Goal: Communication & Community: Answer question/provide support

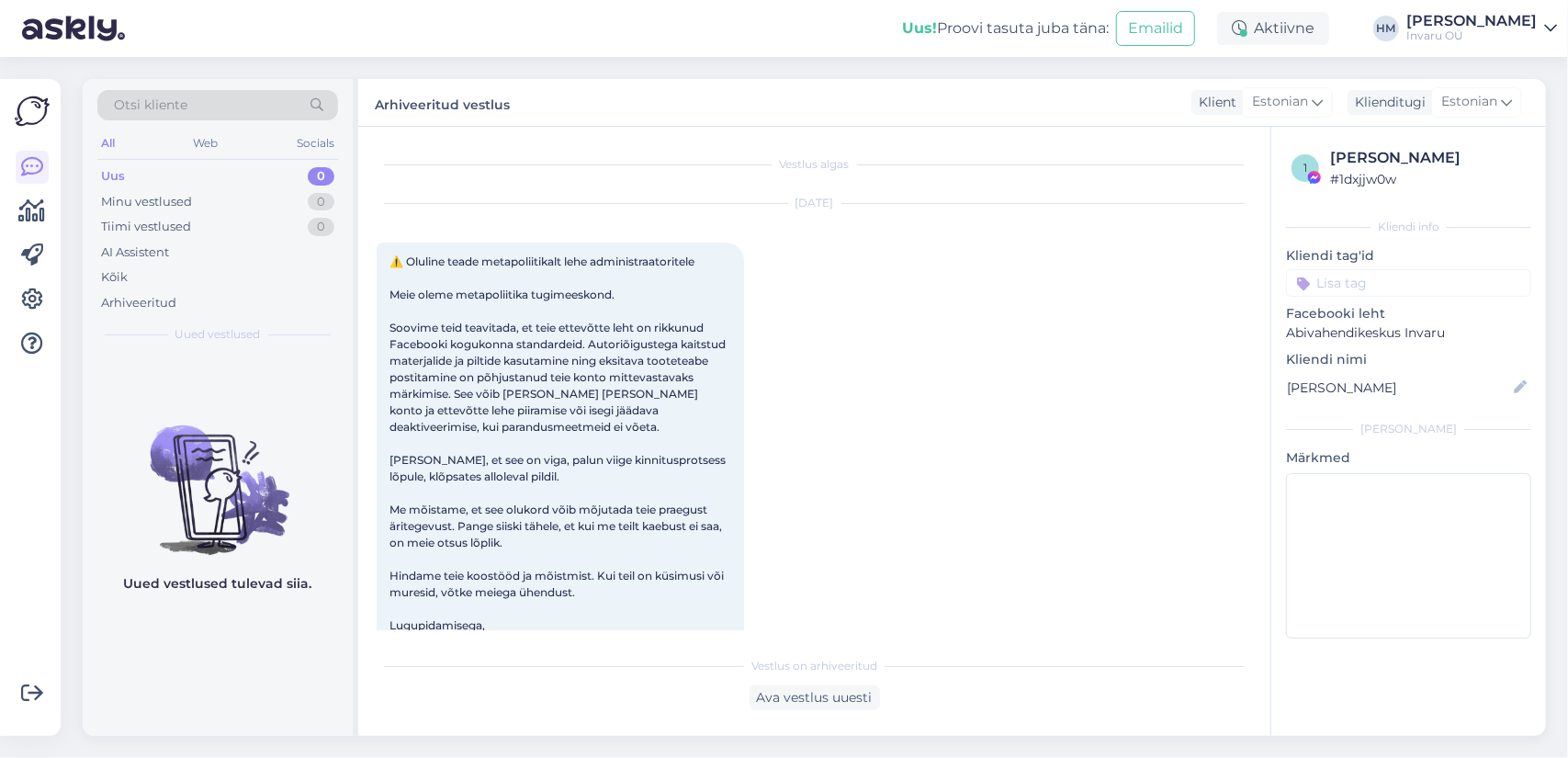
scroll to position [39, 0]
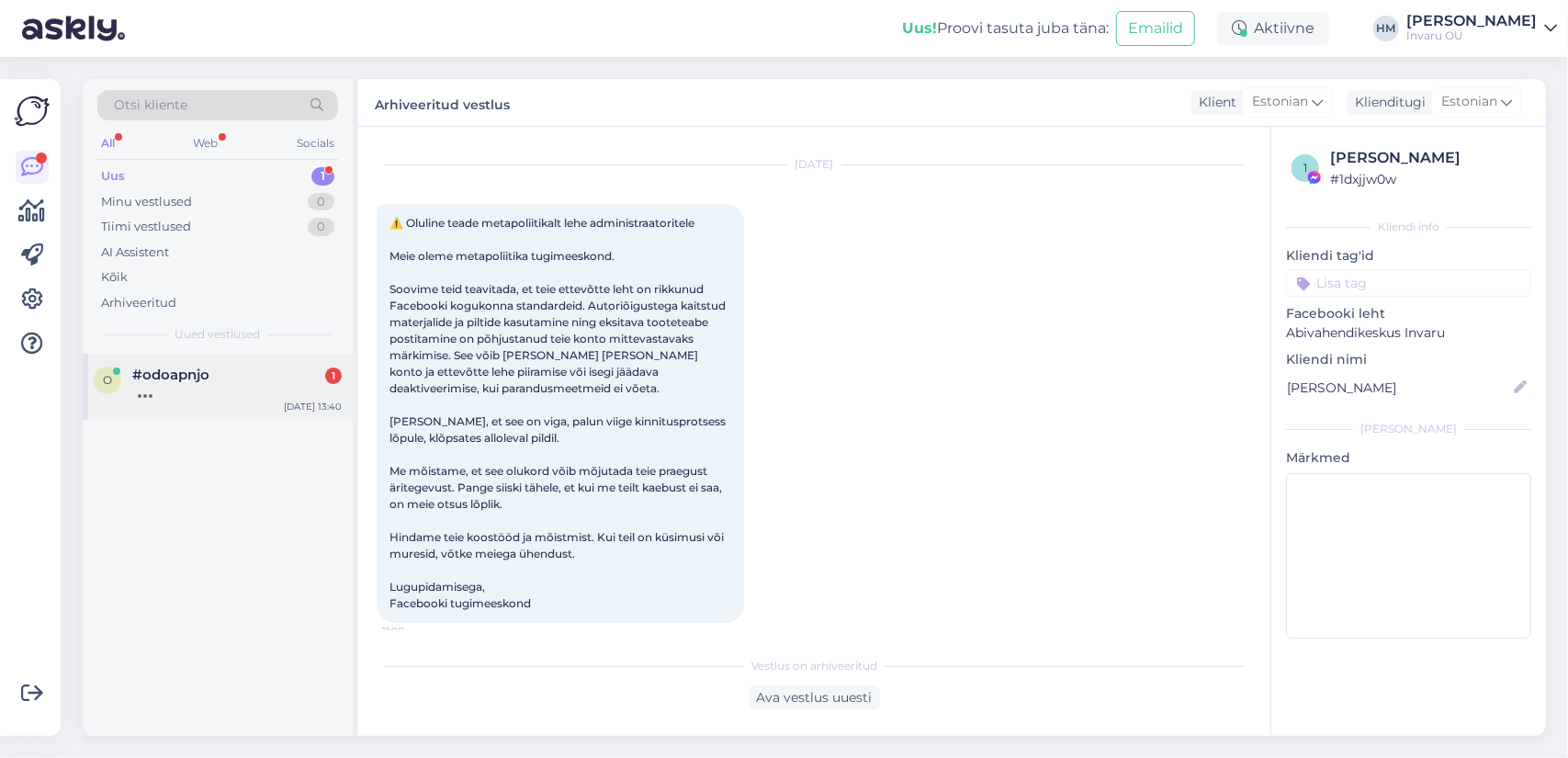
click at [140, 388] on div at bounding box center [237, 392] width 209 height 17
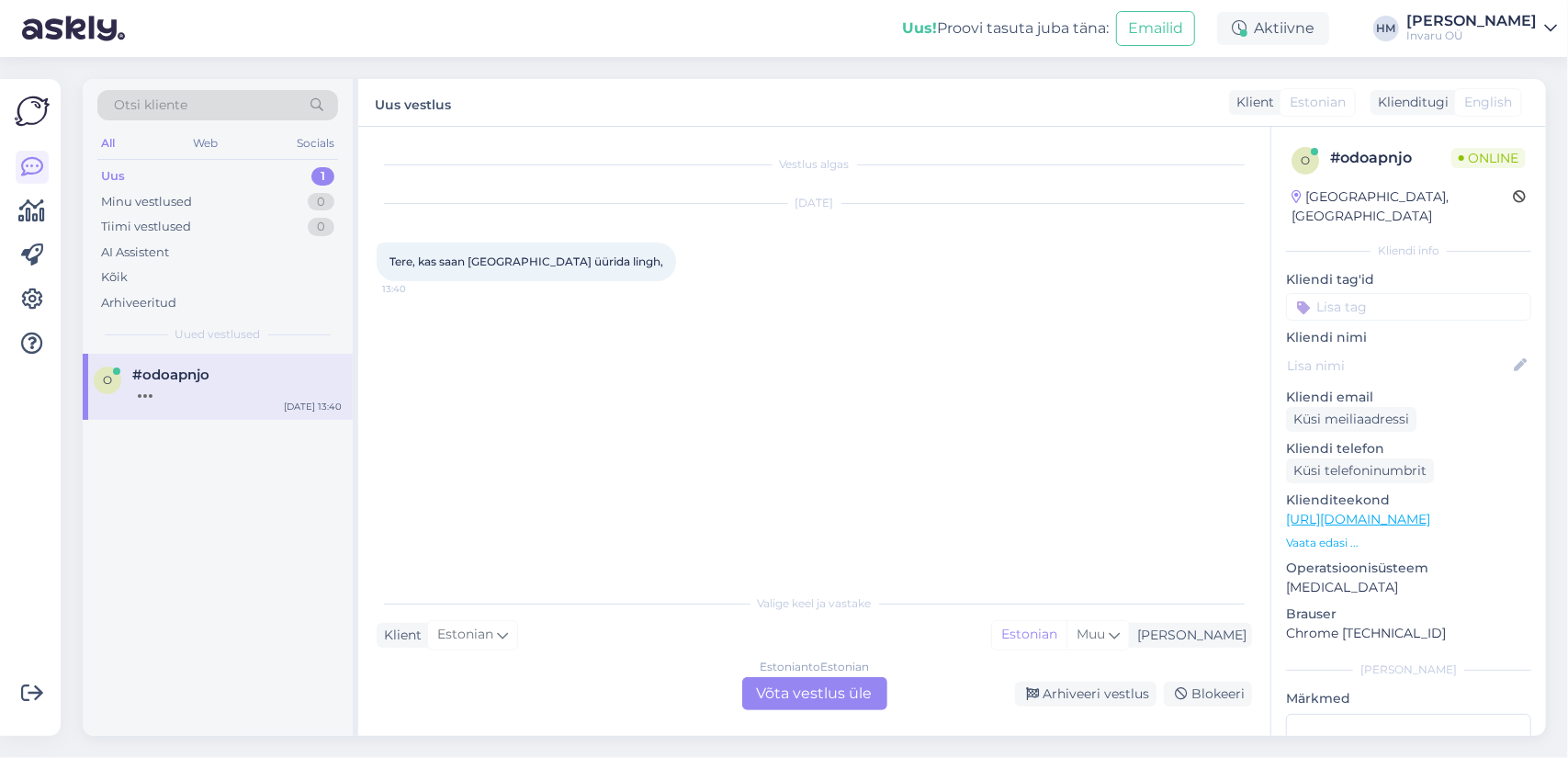
click at [851, 693] on div "Estonian to Estonian Võta vestlus üle" at bounding box center [814, 694] width 145 height 33
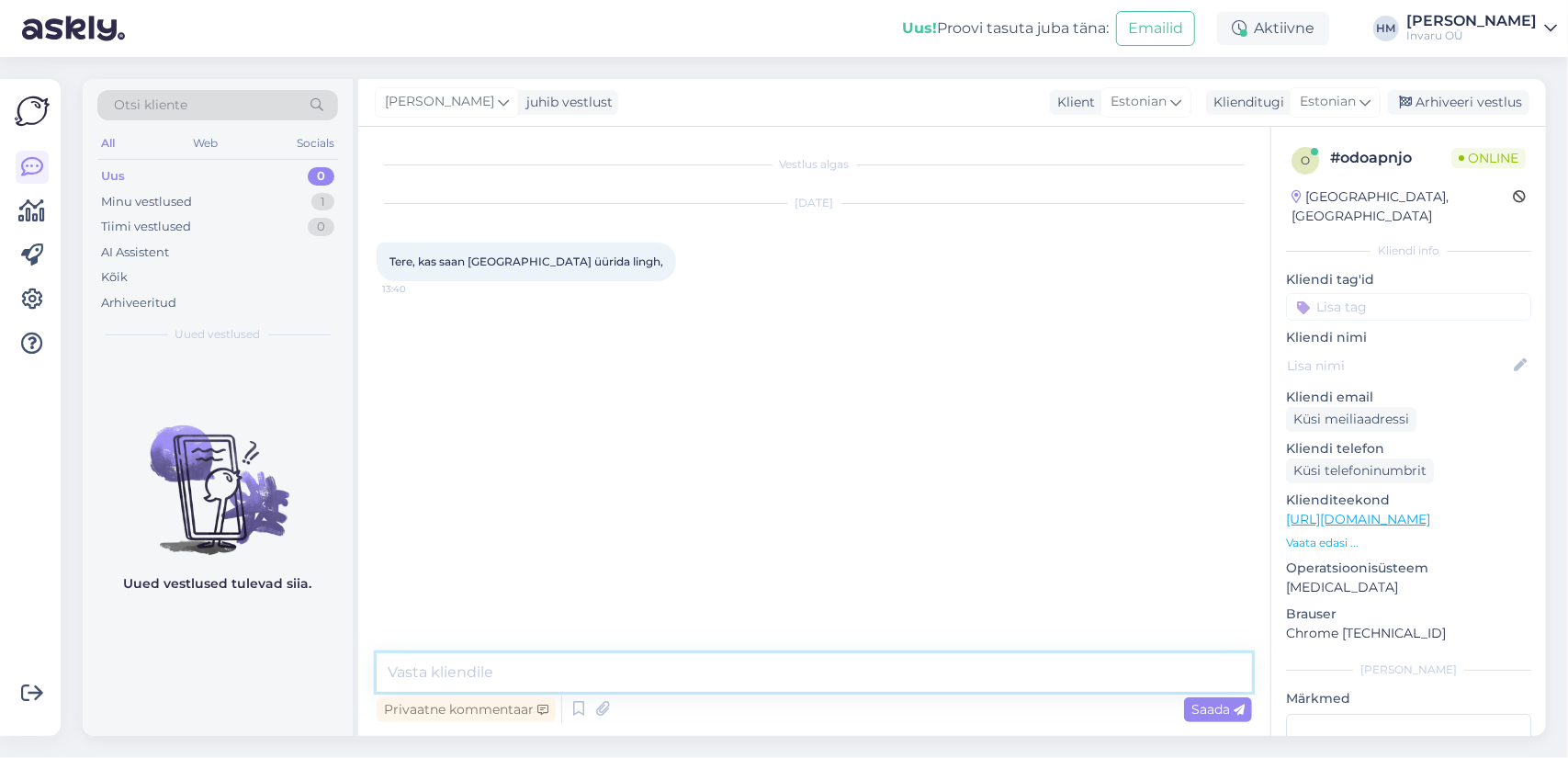
click at [607, 660] on textarea at bounding box center [815, 673] width 876 height 39
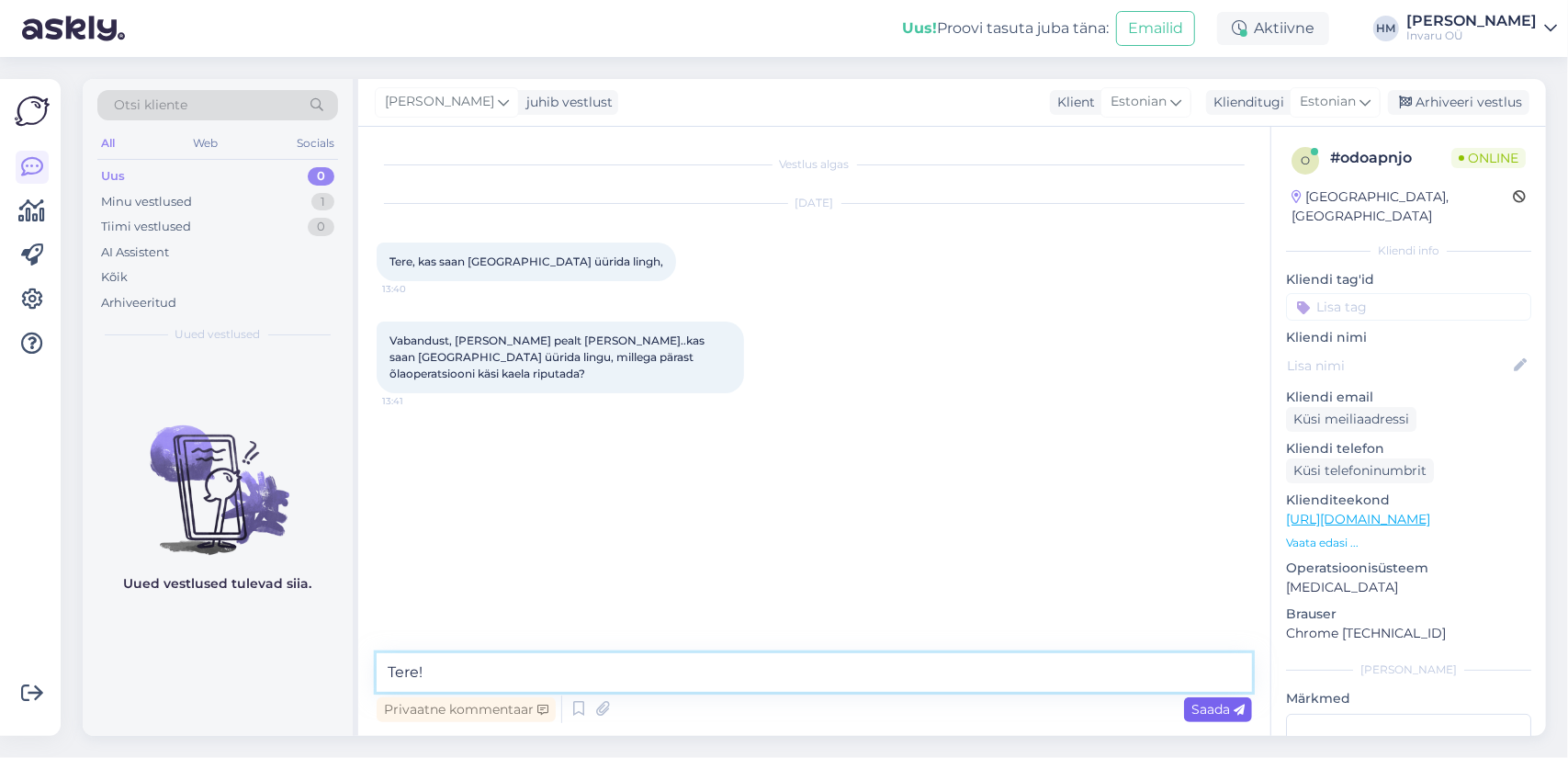
type textarea "Tere!"
click at [1212, 707] on span "Saada" at bounding box center [1219, 709] width 53 height 17
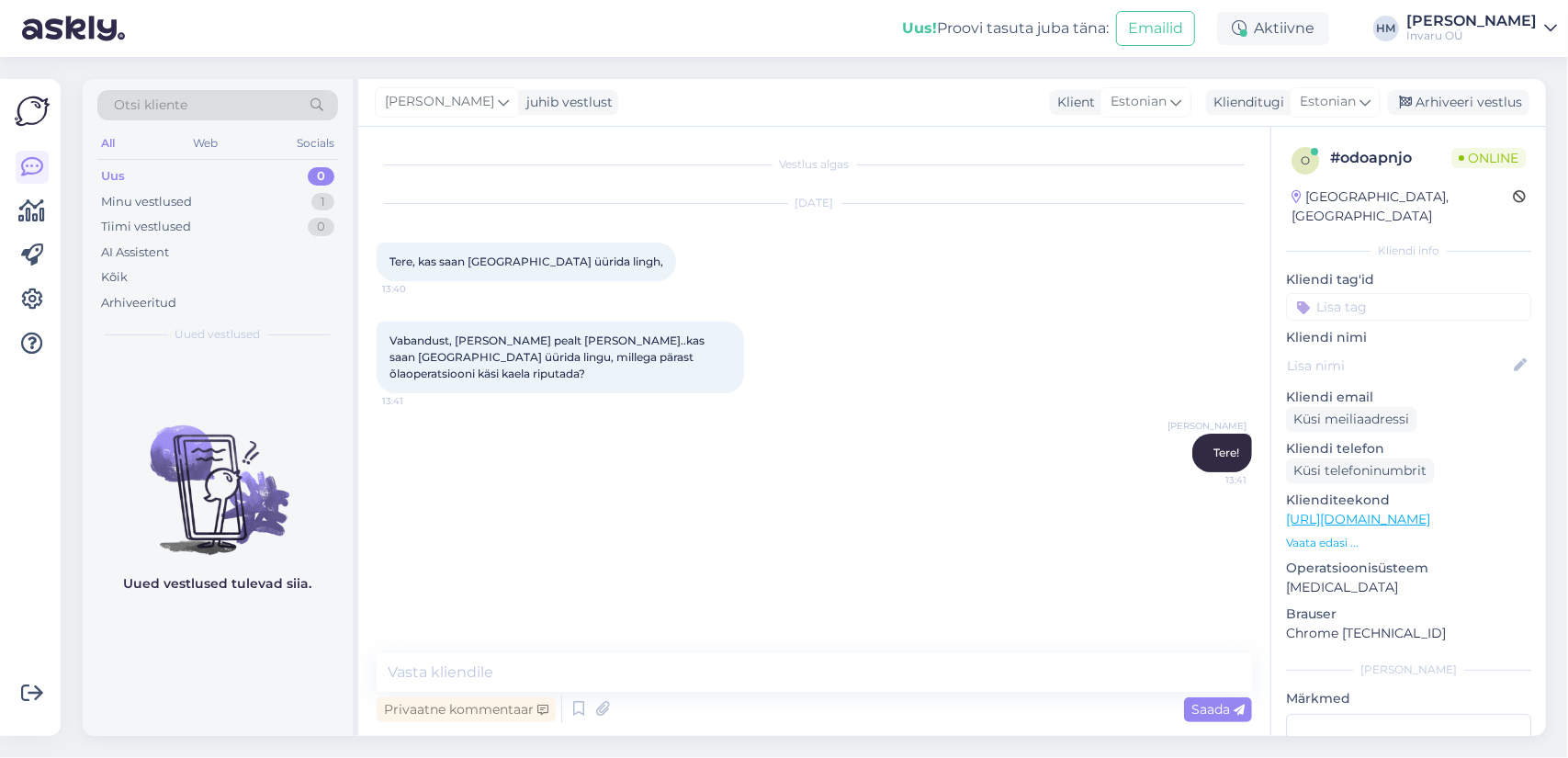
click at [503, 651] on div "Vestlus algas [DATE] Tere, kas saan [GEOGRAPHIC_DATA] üürida lingh, 13:40 Vaban…" at bounding box center [815, 432] width 913 height 610
click at [507, 667] on textarea at bounding box center [815, 673] width 876 height 39
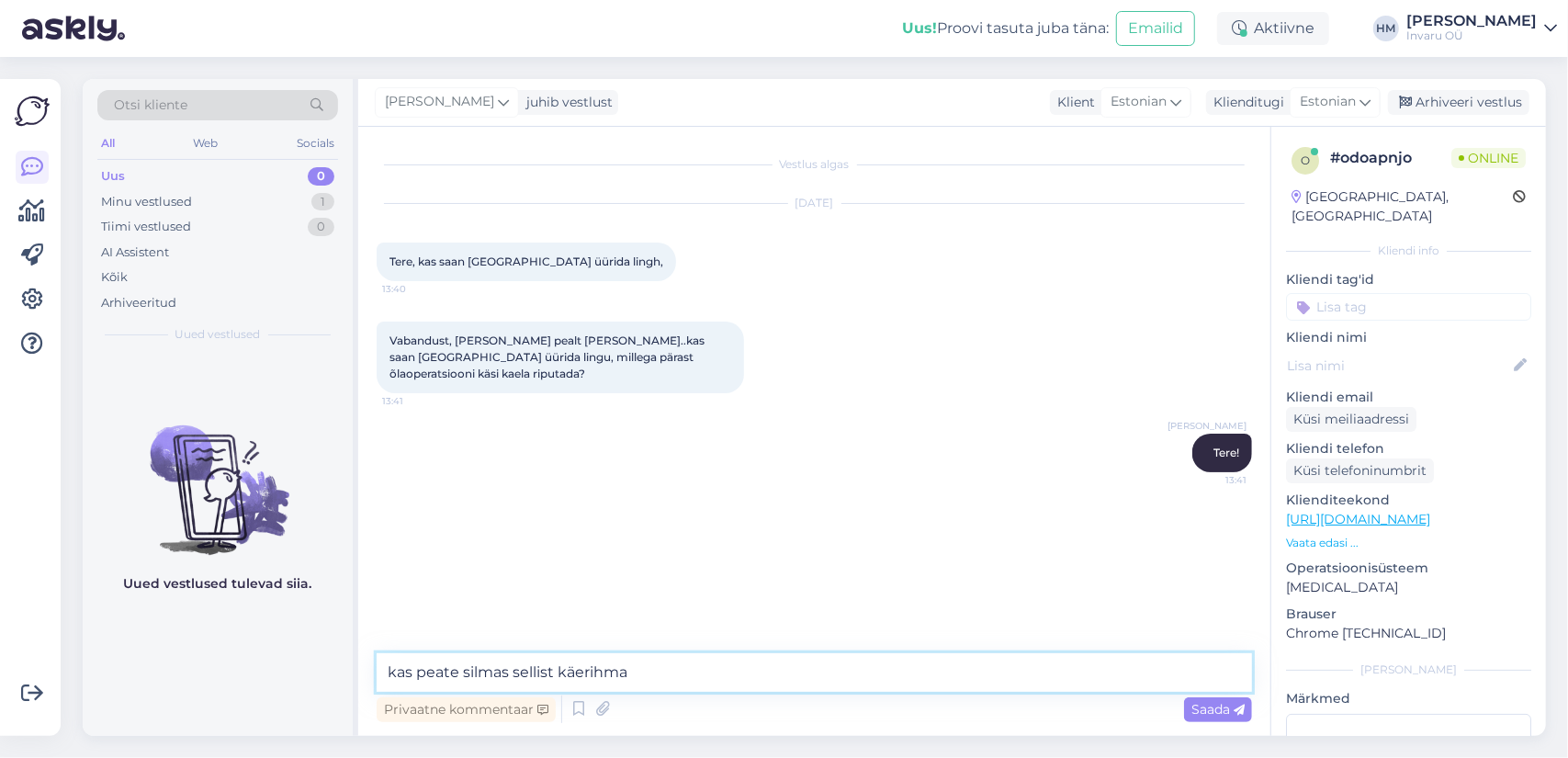
paste textarea "[URL][DOMAIN_NAME]"
type textarea "kas peate silmas sellist käerihma [URL][DOMAIN_NAME]"
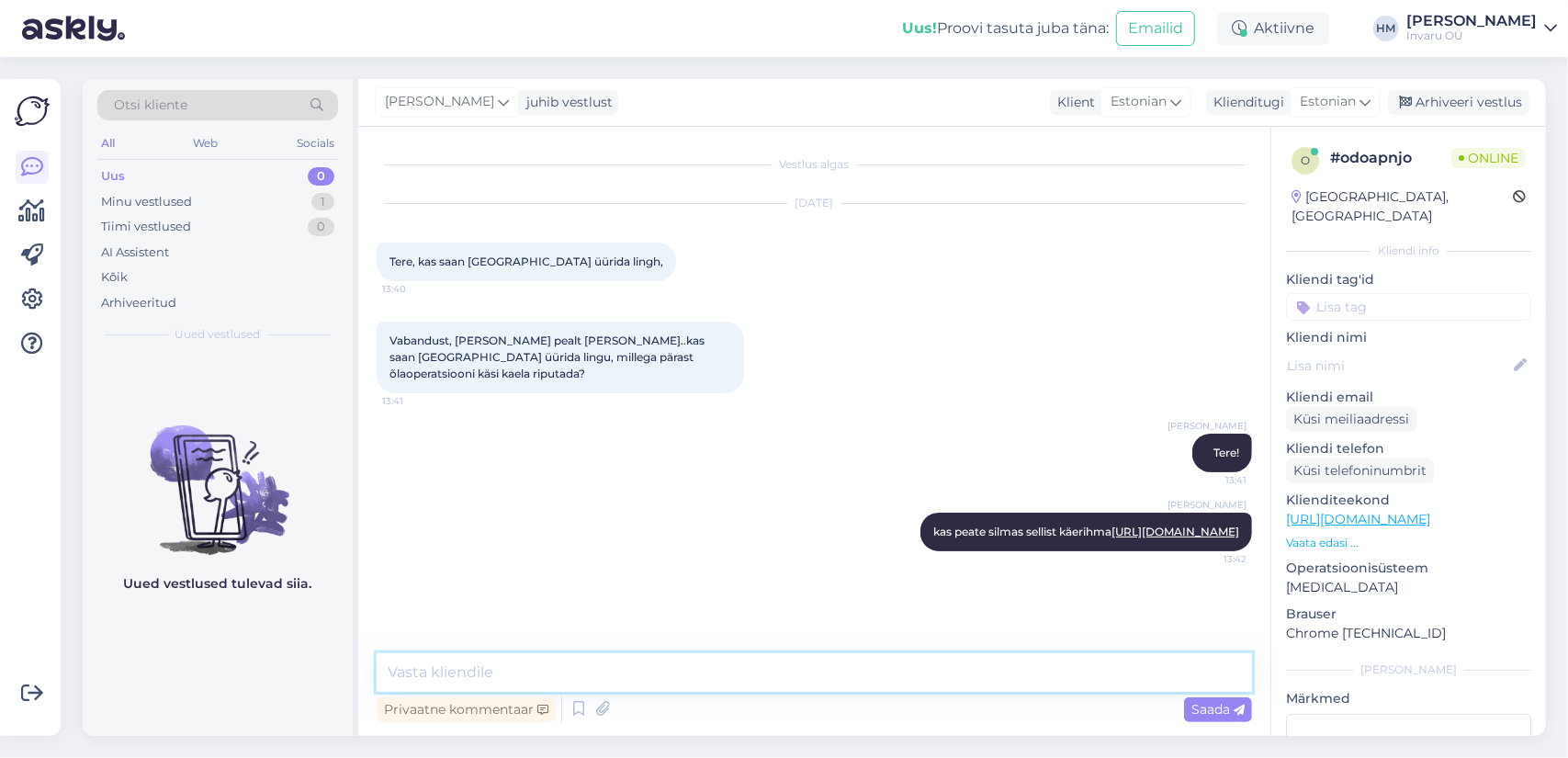
click at [477, 667] on textarea at bounding box center [815, 673] width 876 height 39
paste textarea "[URL][DOMAIN_NAME][PERSON_NAME]"
type textarea "või selliseid ortoose [URL][DOMAIN_NAME][PERSON_NAME]"
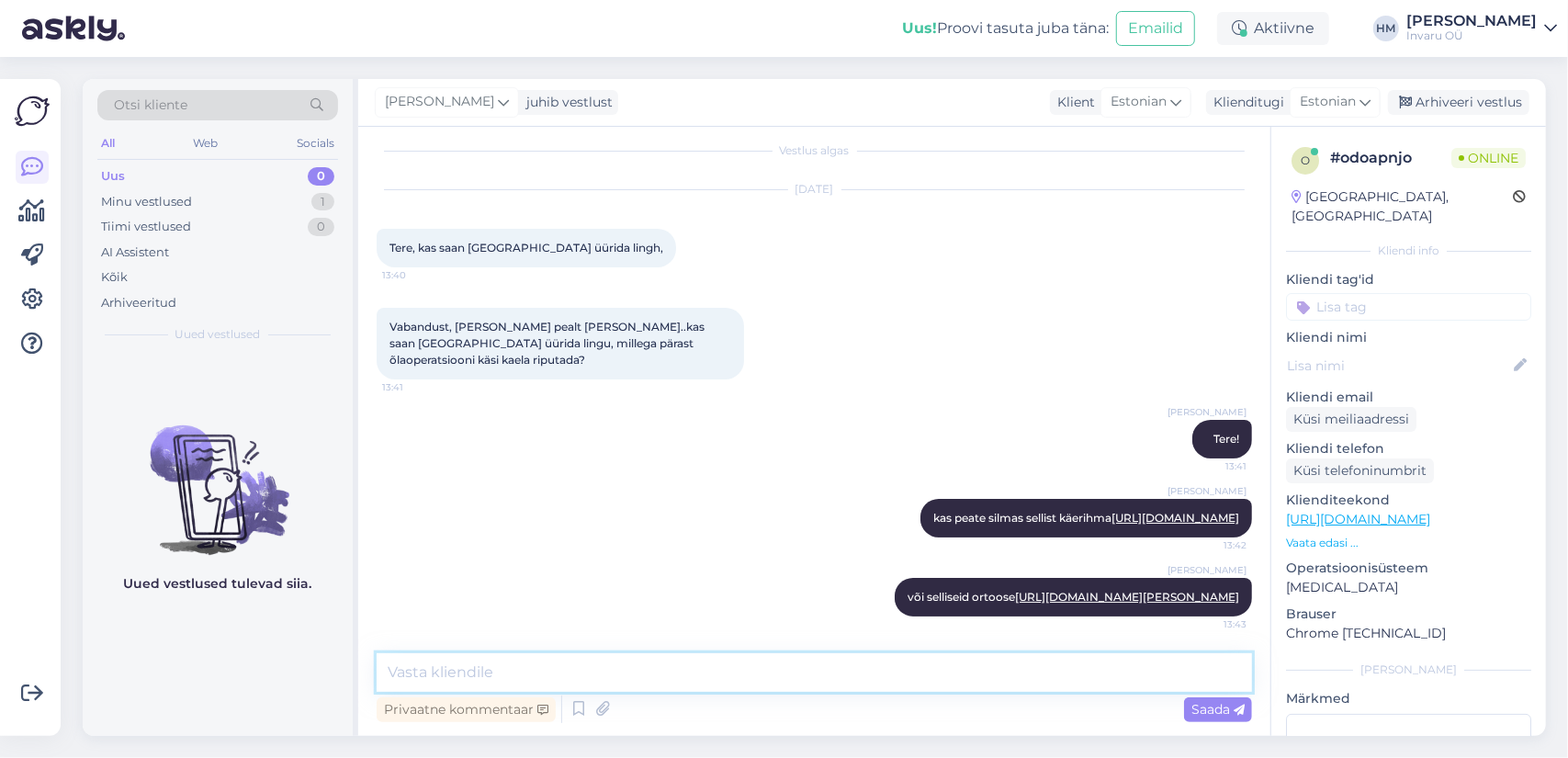
paste textarea "[URL][DOMAIN_NAME]"
type textarea "[URL][DOMAIN_NAME]"
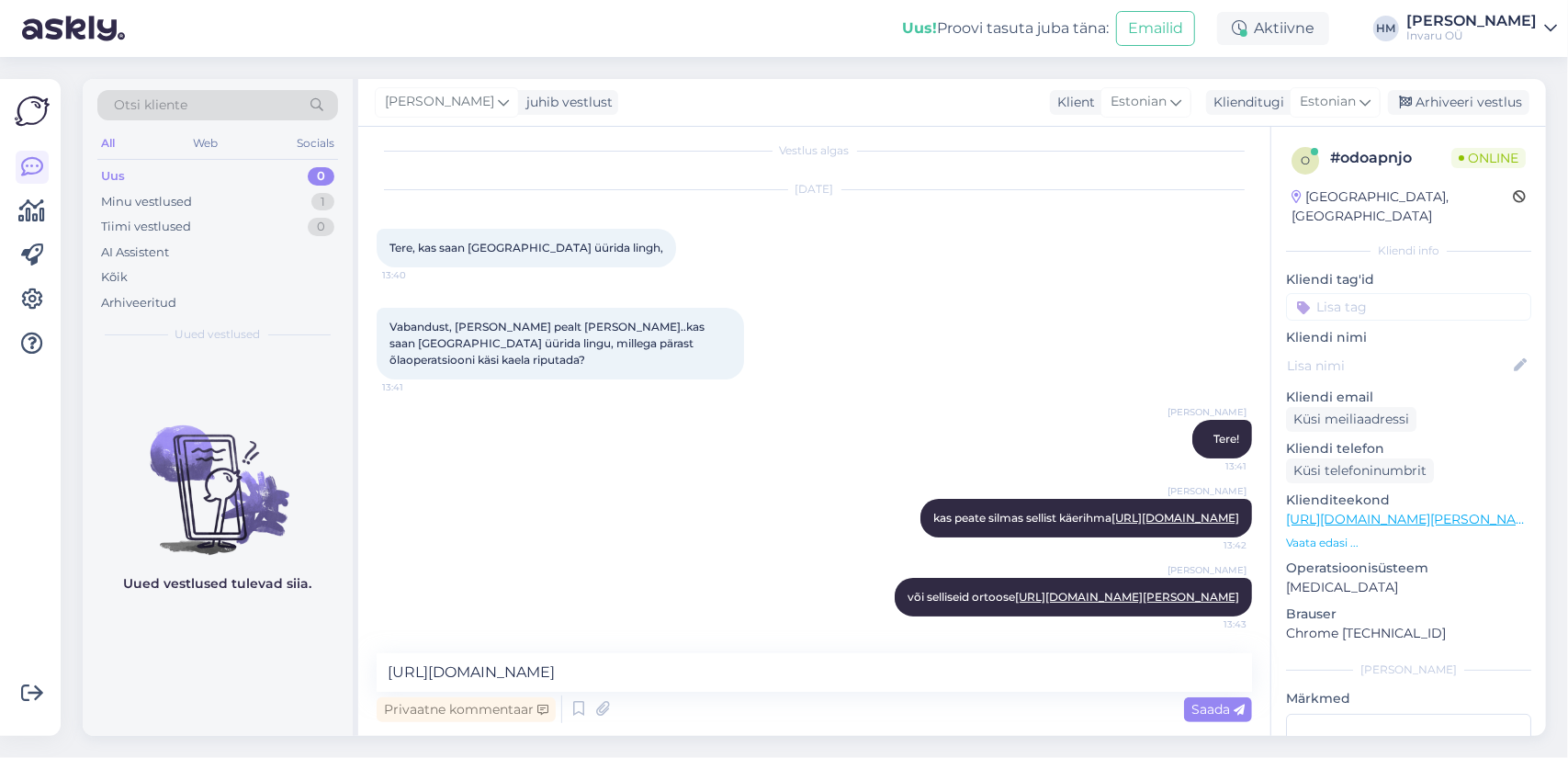
click at [1214, 712] on span "Saada" at bounding box center [1219, 709] width 53 height 17
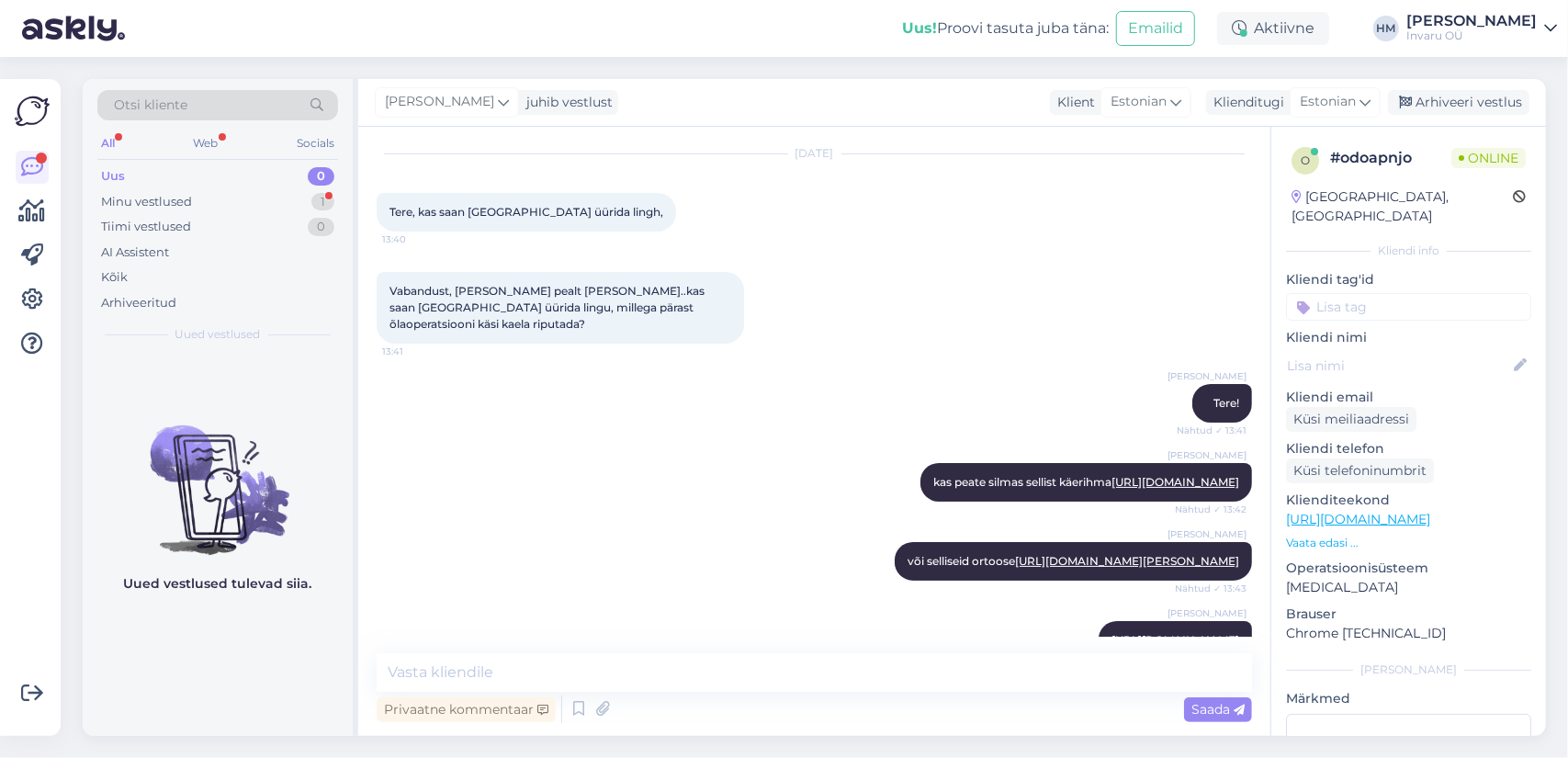
scroll to position [316, 0]
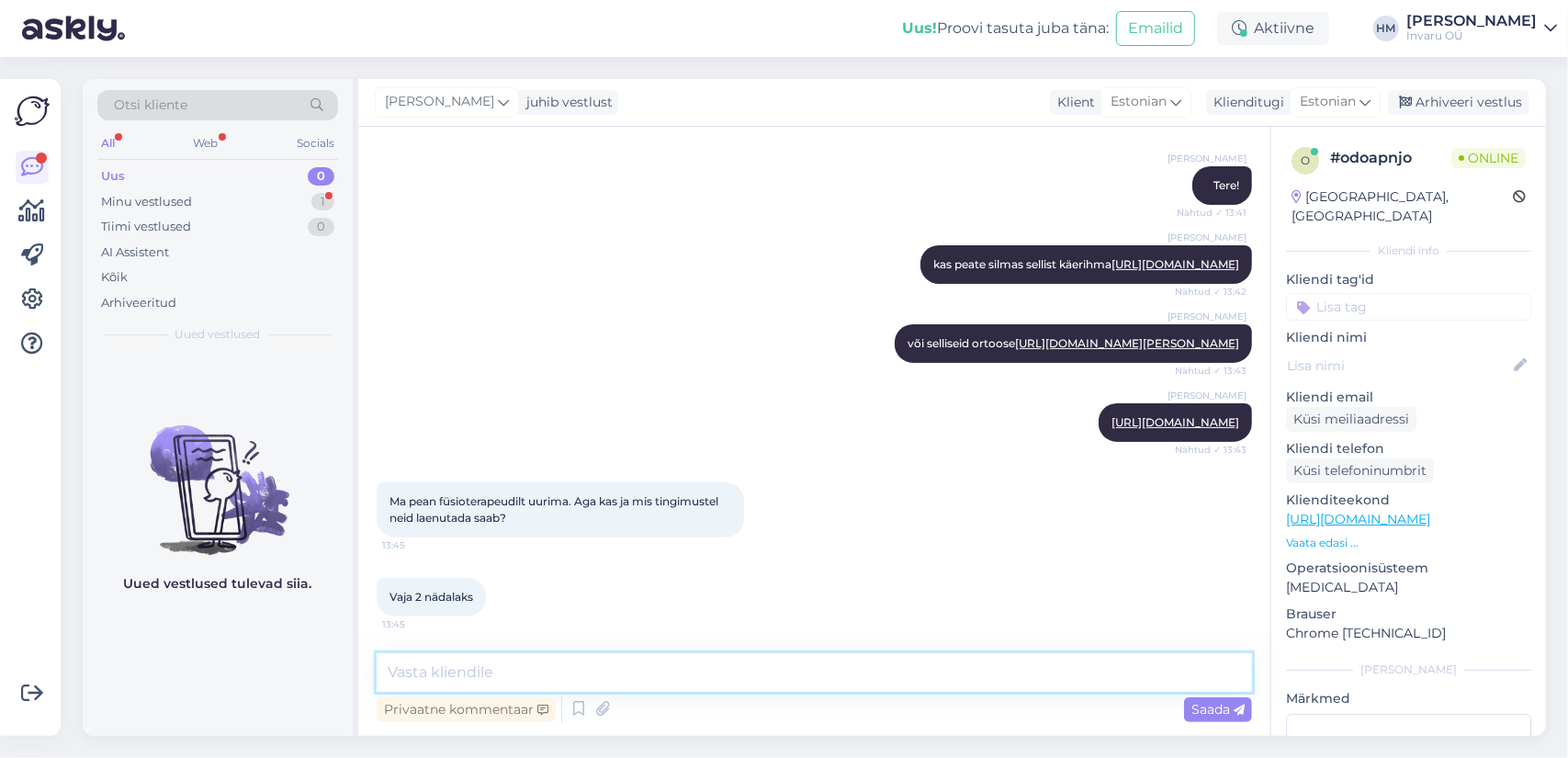
click at [501, 688] on textarea at bounding box center [815, 673] width 876 height 39
type textarea "need on personaalsed abivahendid [PERSON_NAME] saab ainult osta"
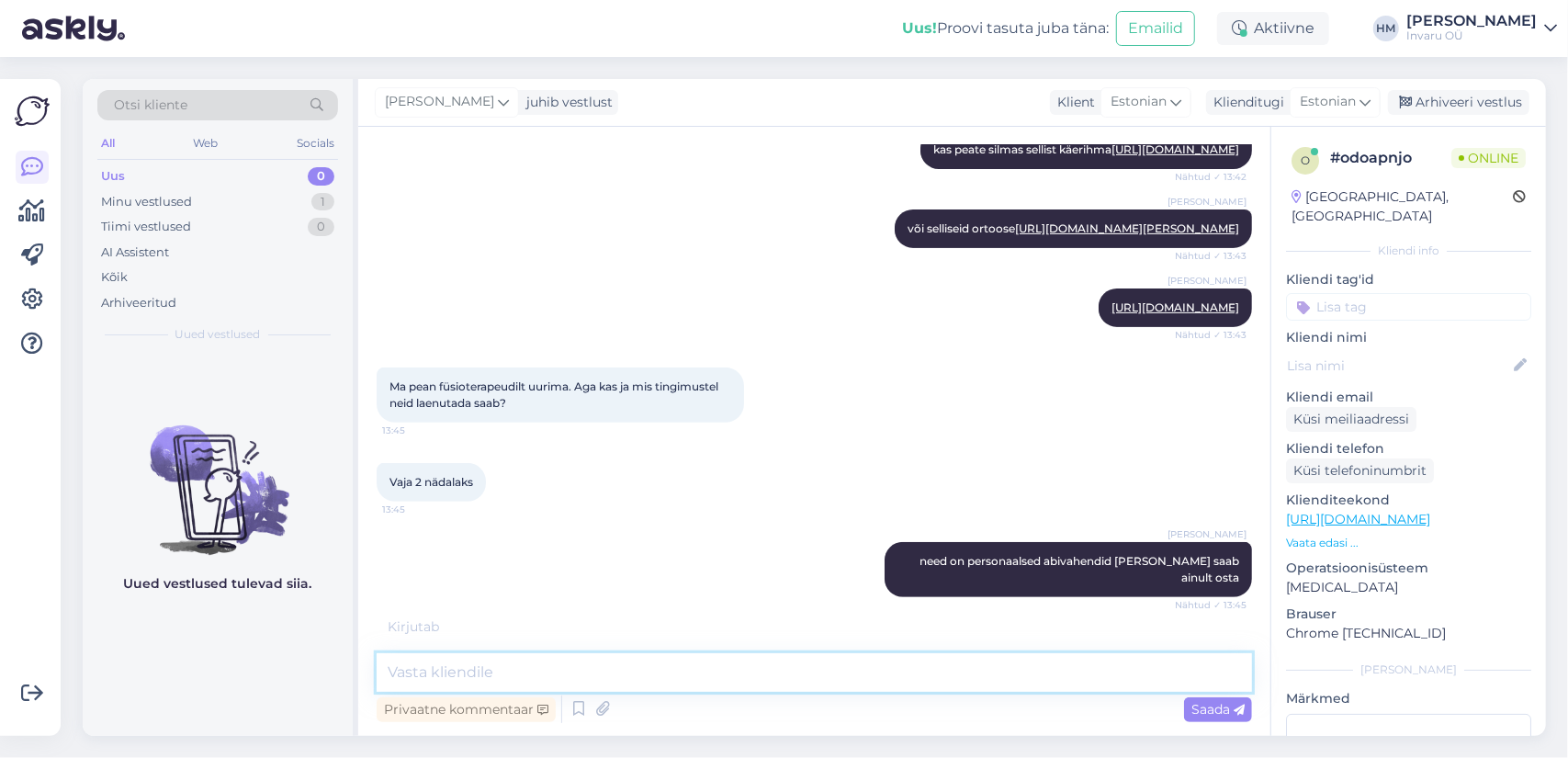
click at [419, 667] on textarea at bounding box center [815, 673] width 876 height 39
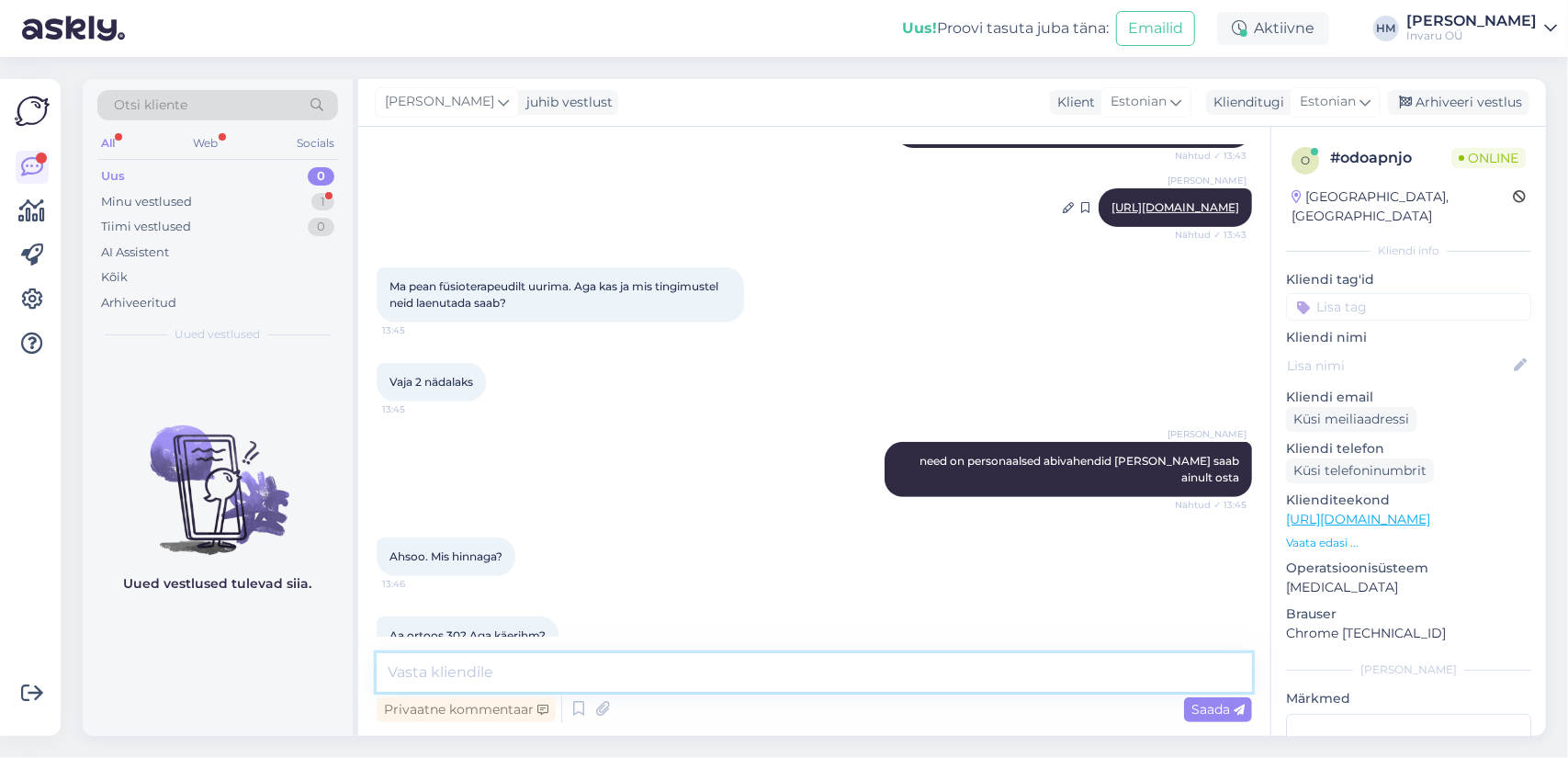
scroll to position [370, 0]
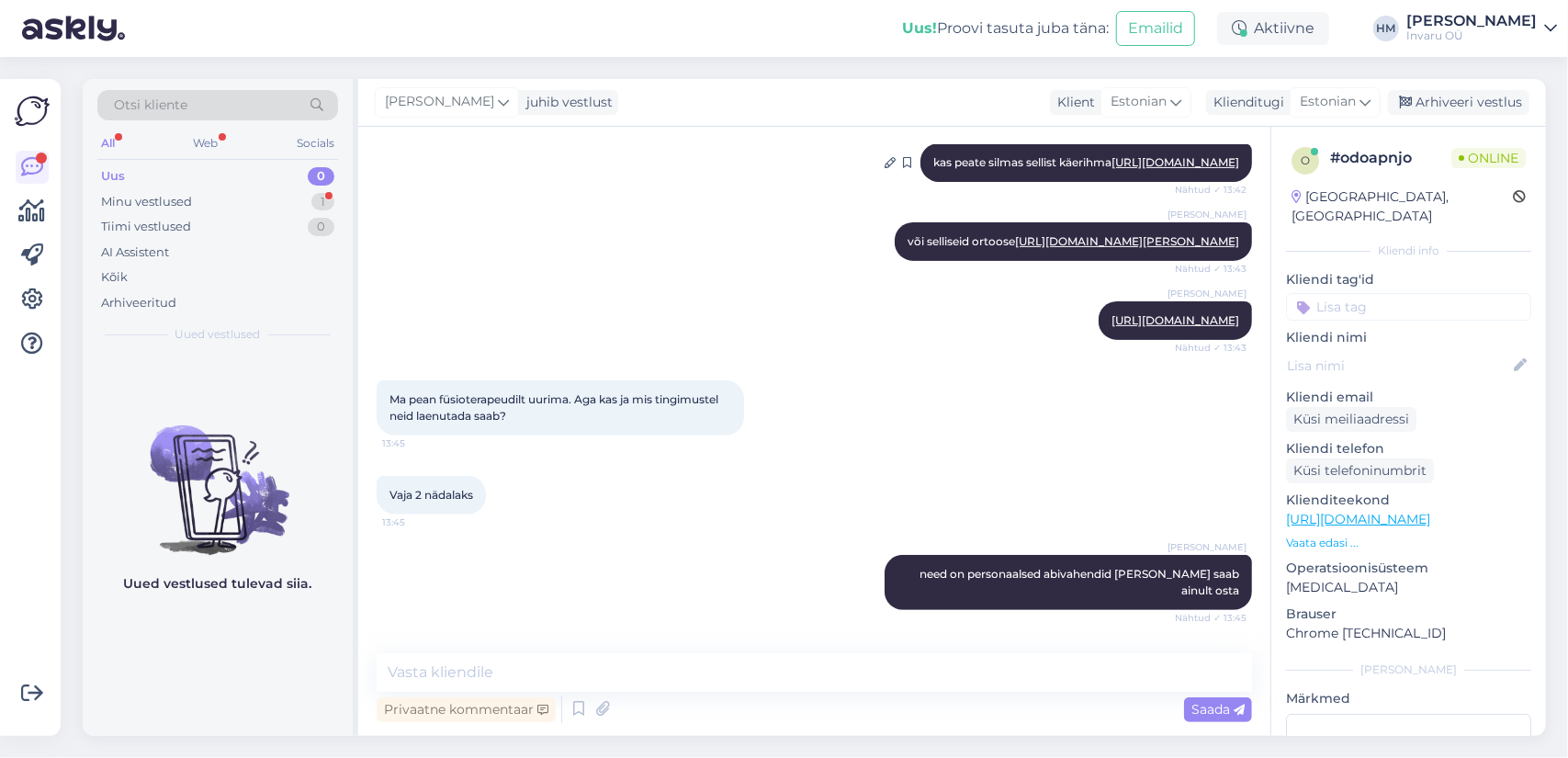
click at [1112, 169] on link "[URL][DOMAIN_NAME]" at bounding box center [1175, 161] width 128 height 14
click at [557, 673] on textarea at bounding box center [815, 673] width 876 height 39
type textarea "11.55€"
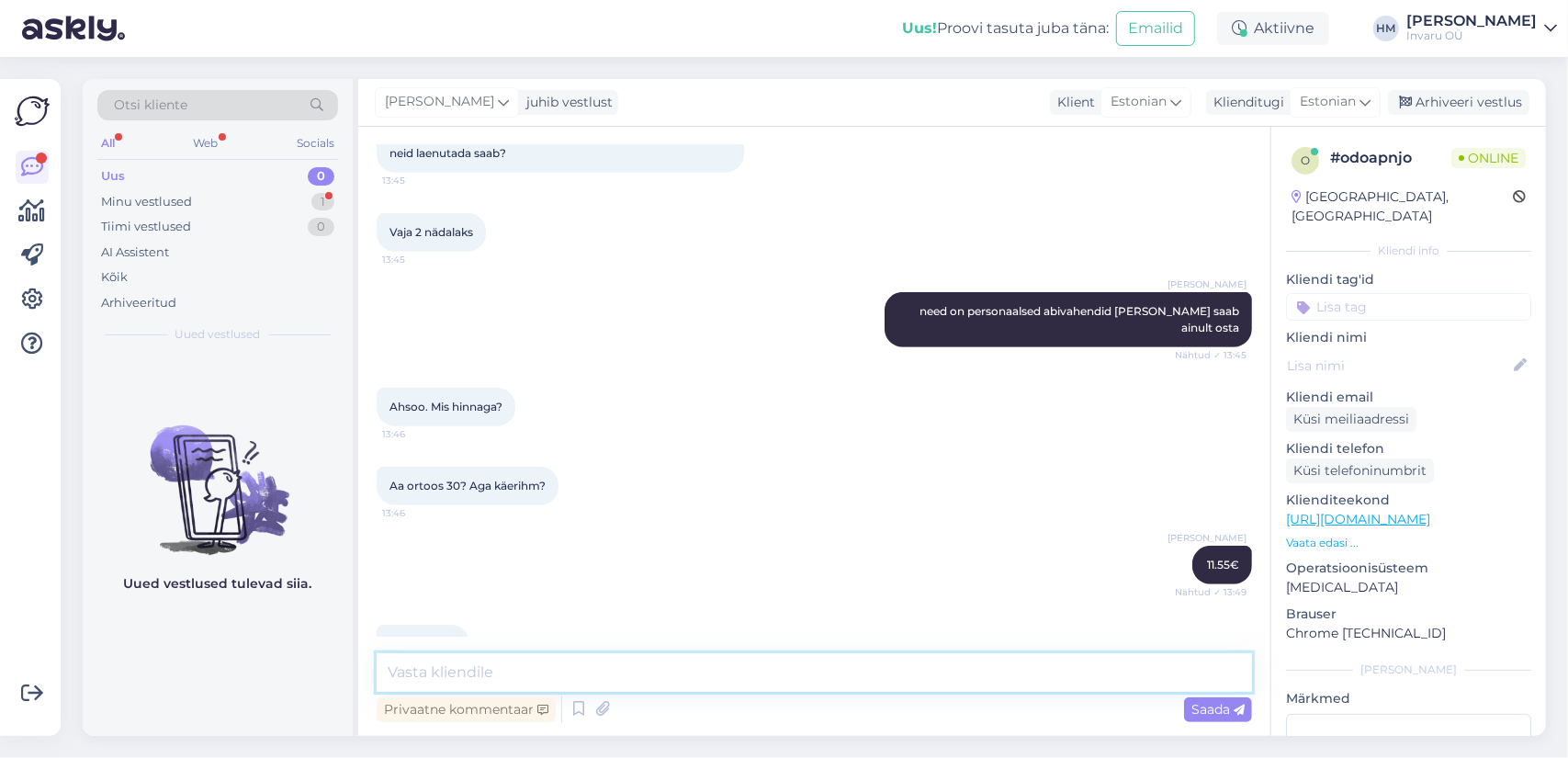
scroll to position [711, 0]
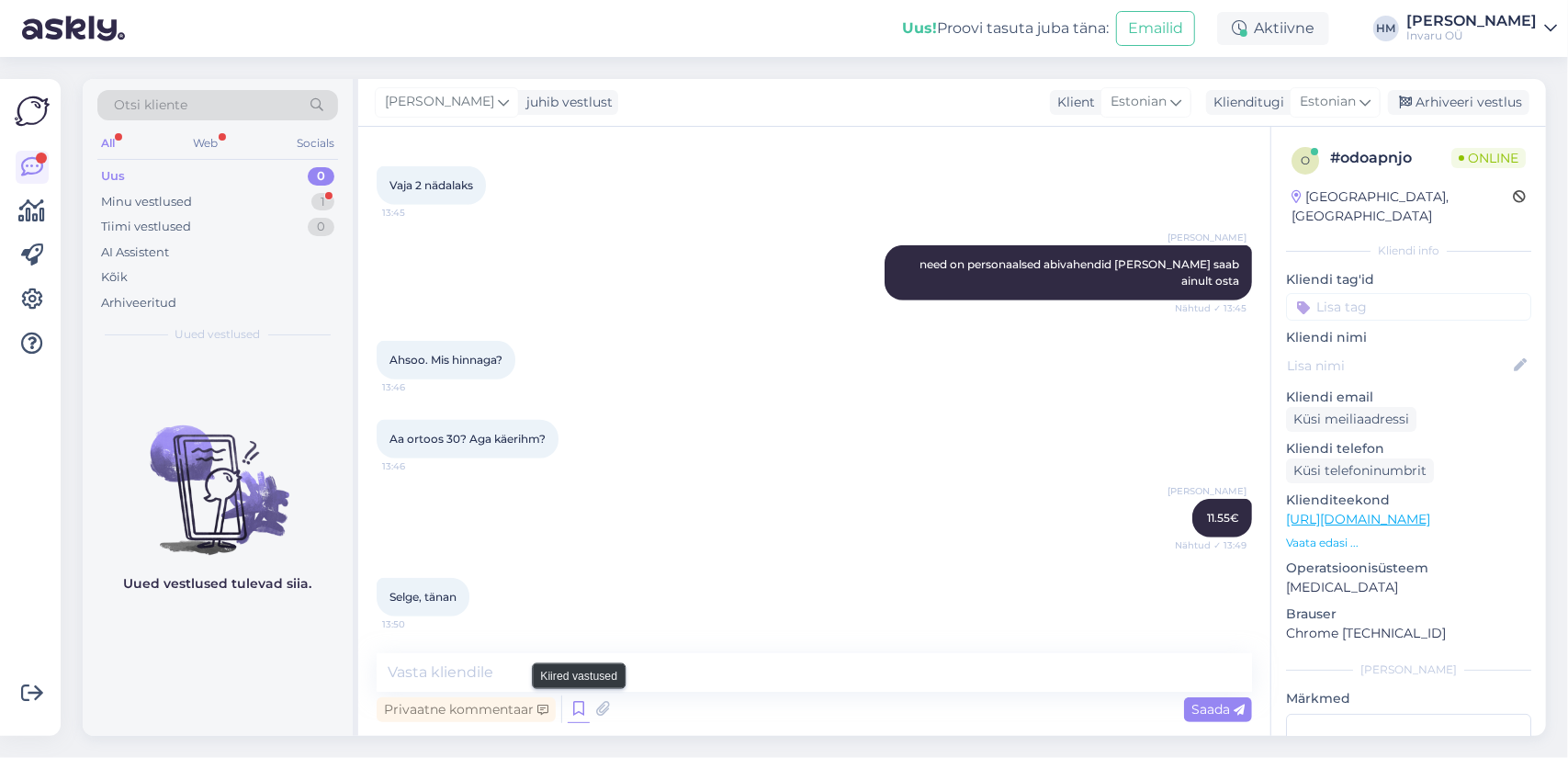
click at [581, 706] on icon at bounding box center [579, 709] width 22 height 28
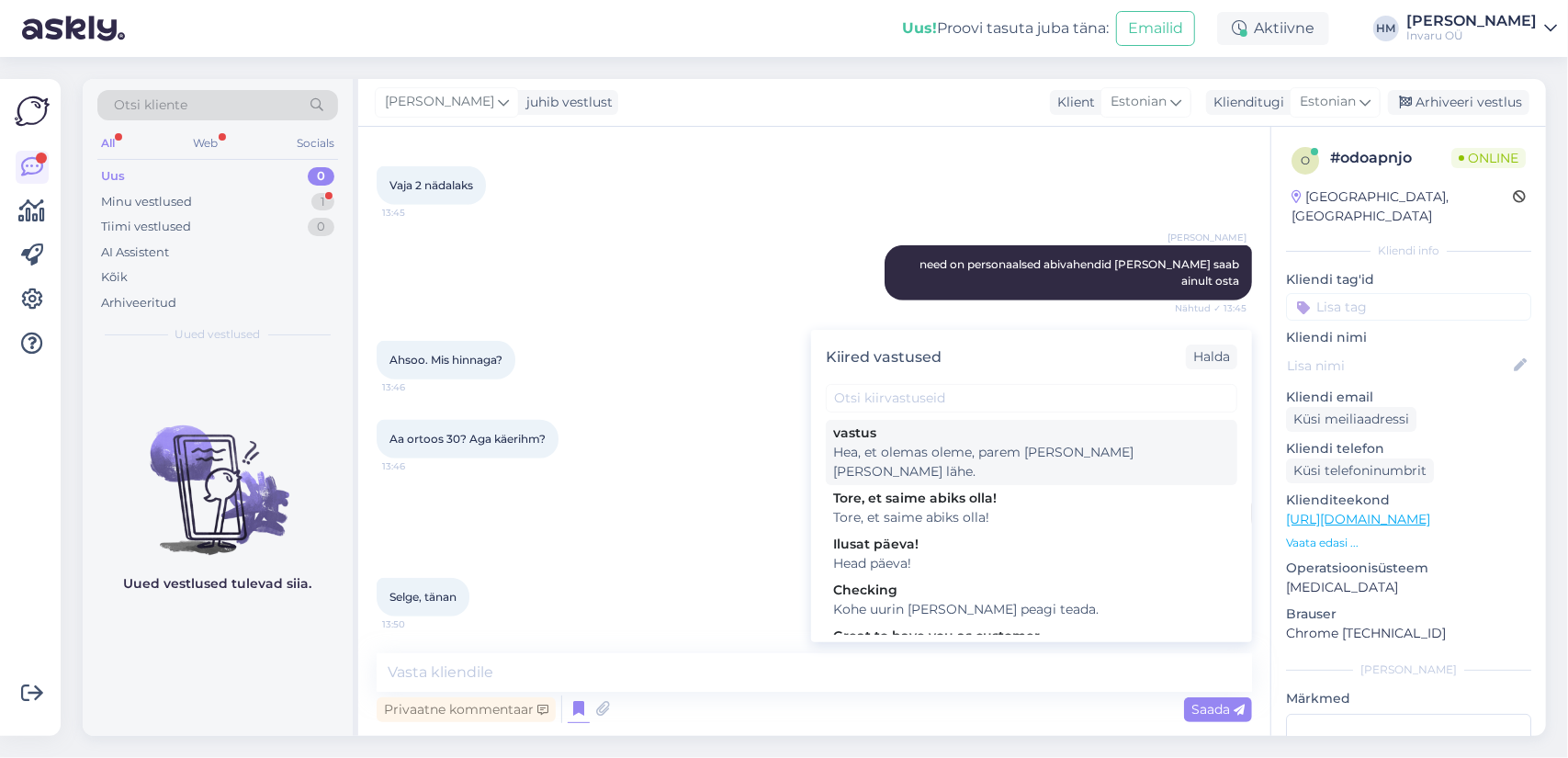
click at [886, 464] on div "vastus Hea, et olemas oleme, parem [PERSON_NAME] [PERSON_NAME] lähe. [PERSON_NA…" at bounding box center [1032, 527] width 441 height 215
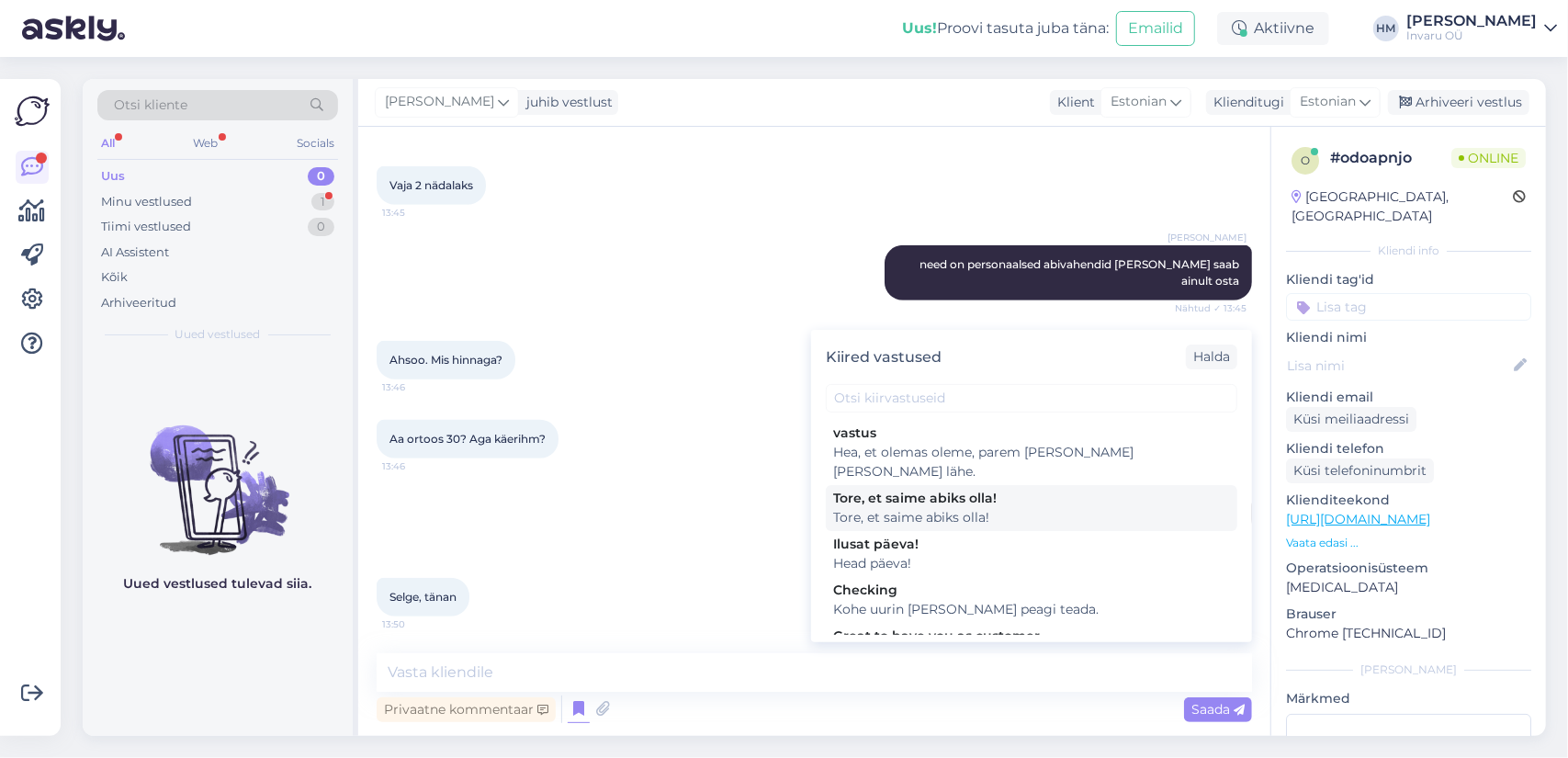
click at [877, 489] on div "Tore, et saime abiks olla!" at bounding box center [1032, 498] width 397 height 19
type textarea "Tore, et saime abiks olla!"
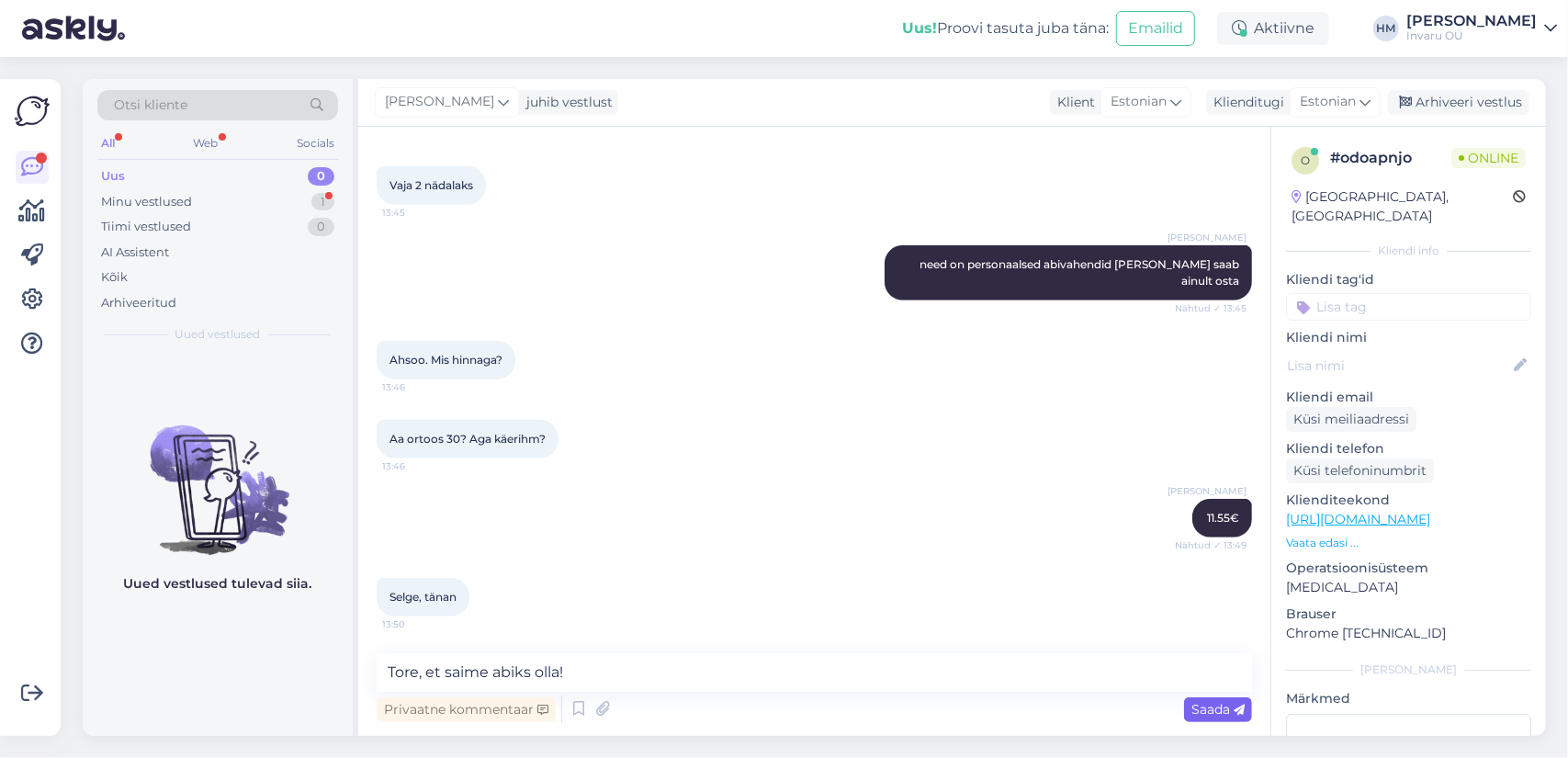
click at [1222, 708] on span "Saada" at bounding box center [1219, 709] width 53 height 17
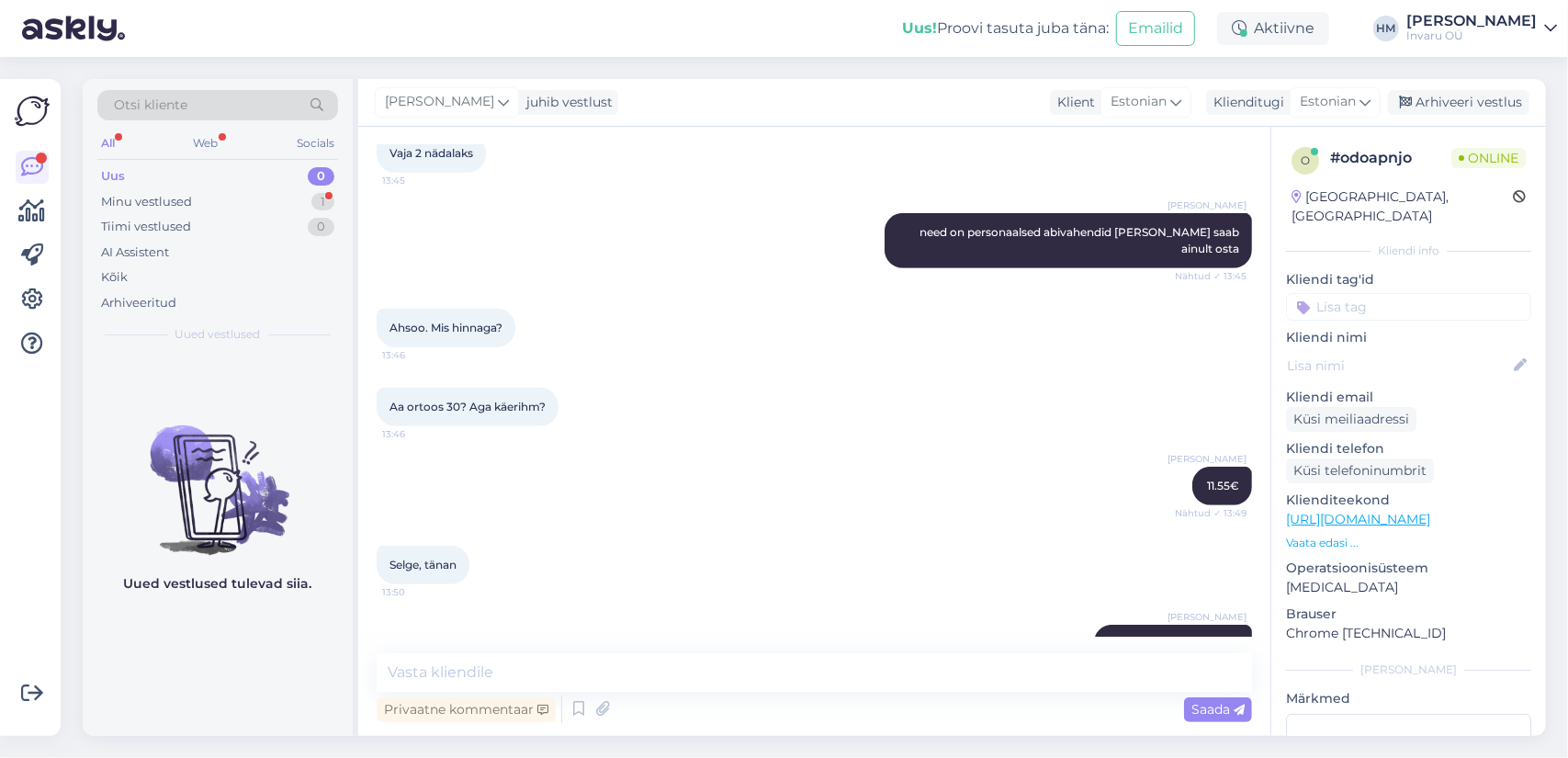
scroll to position [790, 0]
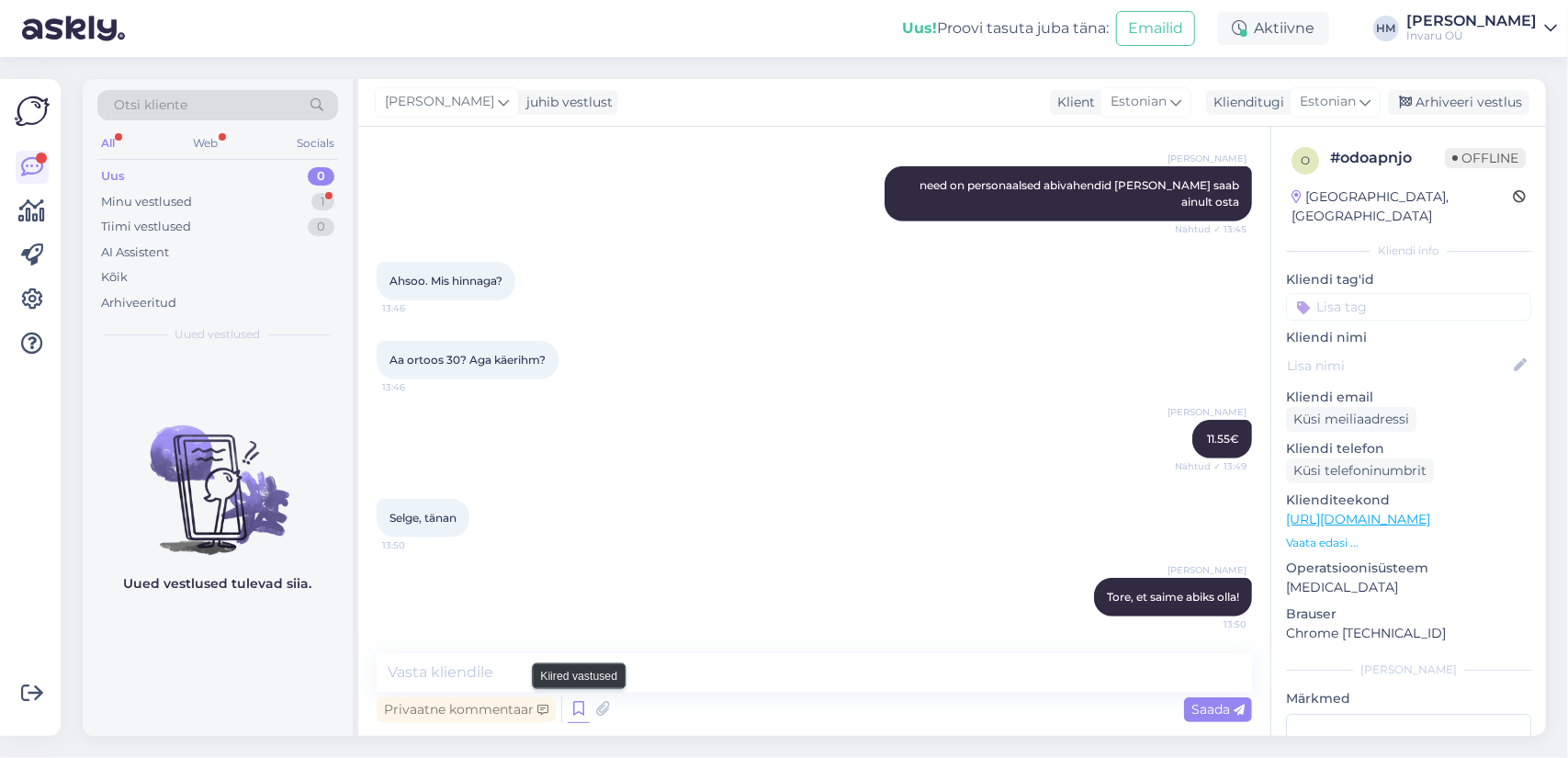
click at [573, 717] on icon at bounding box center [579, 709] width 22 height 28
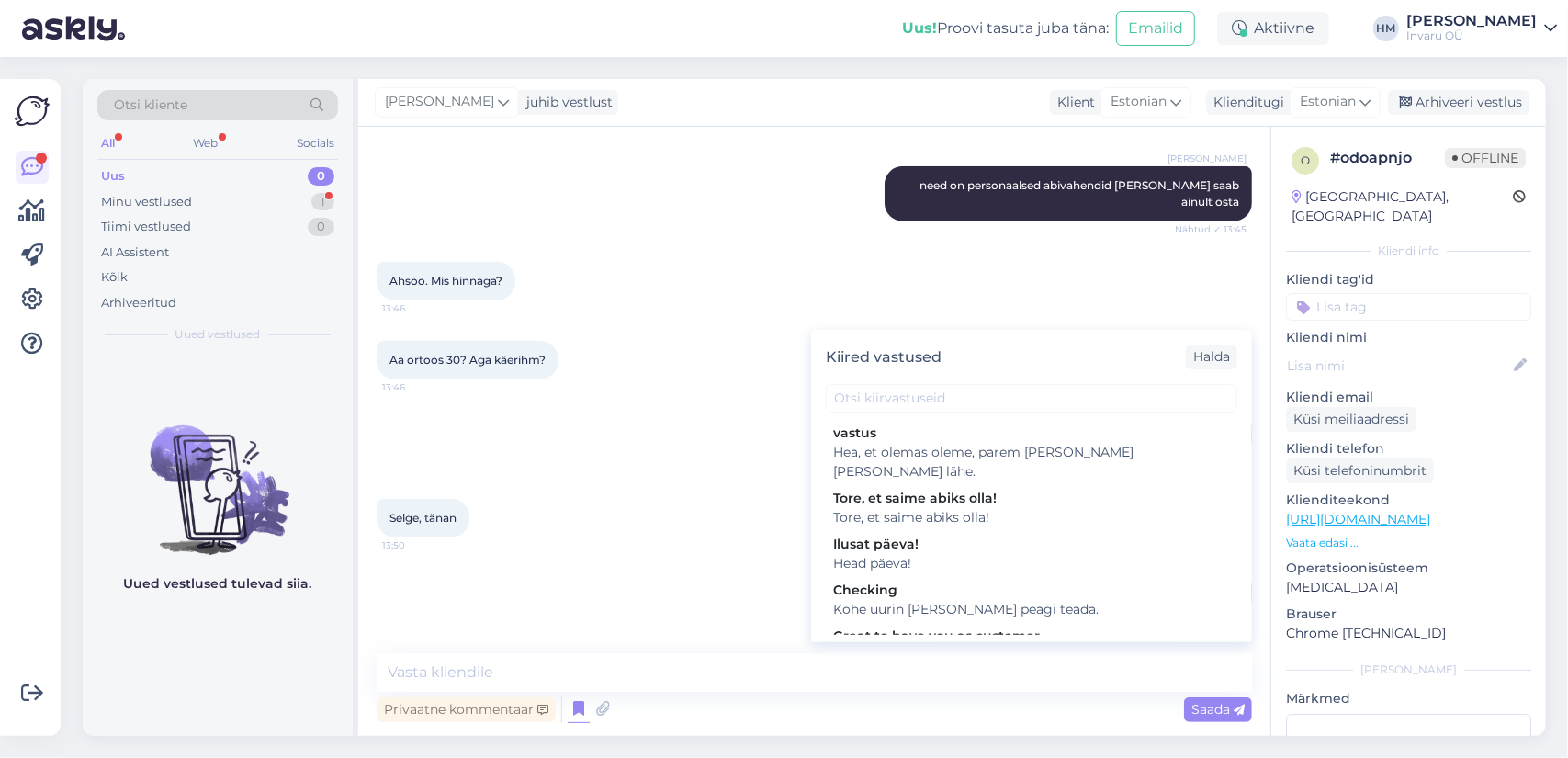
click at [859, 554] on div "Head päeva!" at bounding box center [1032, 563] width 397 height 19
type textarea "Head päeva!"
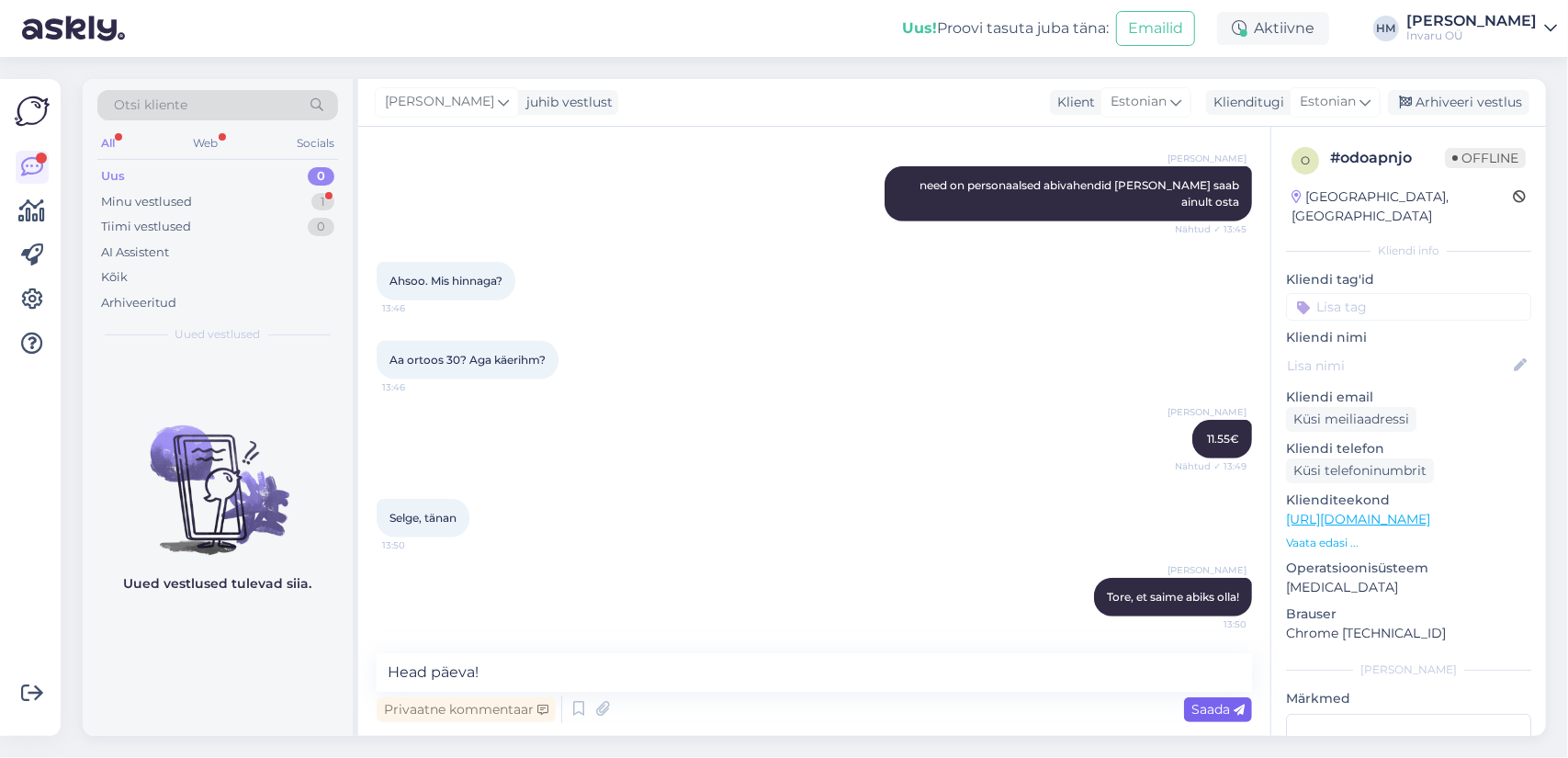
click at [1197, 712] on span "Saada" at bounding box center [1219, 709] width 53 height 17
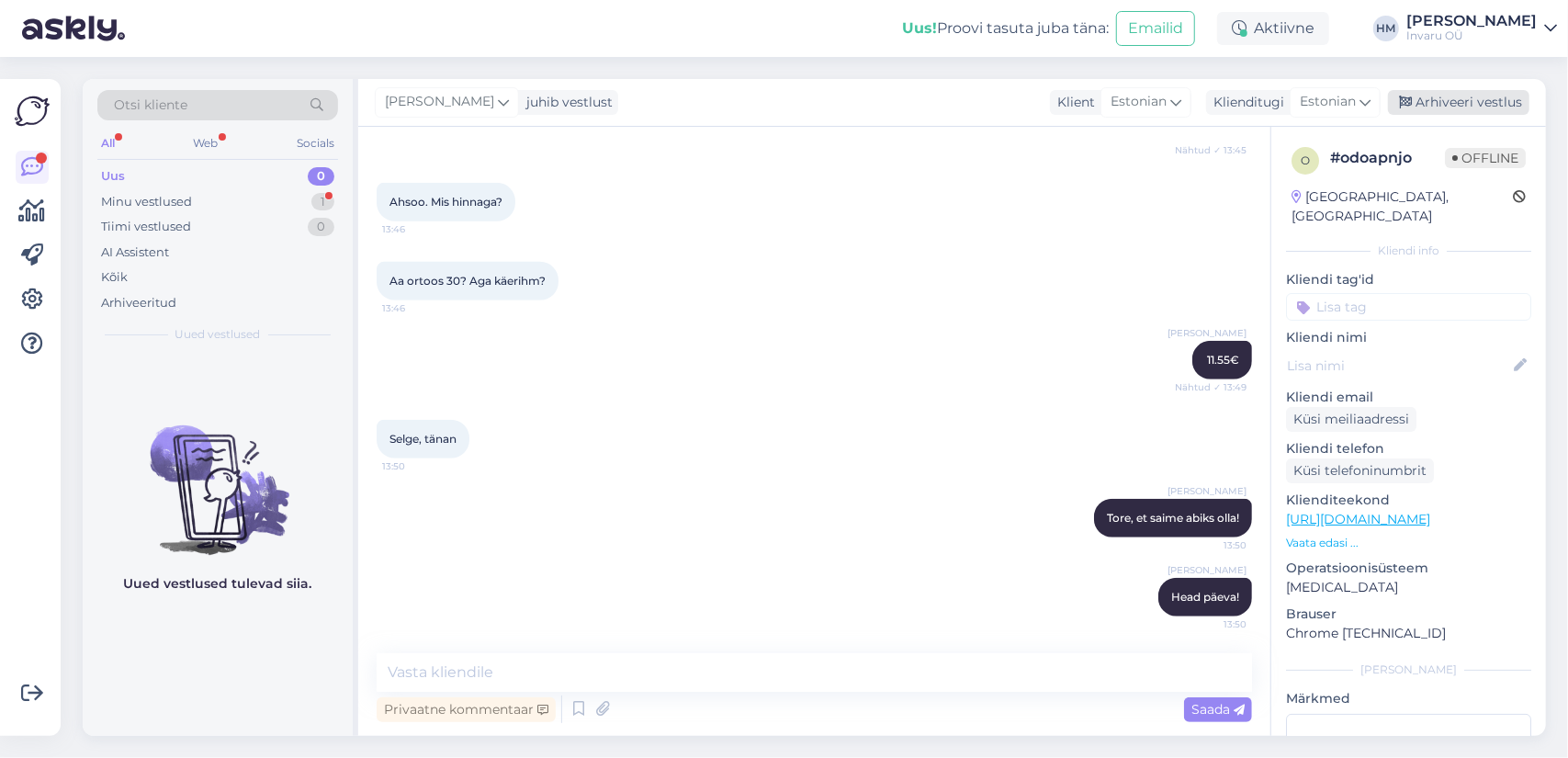
click at [1494, 102] on div "Arhiveeri vestlus" at bounding box center [1458, 102] width 141 height 25
